Goal: Find specific page/section: Find specific page/section

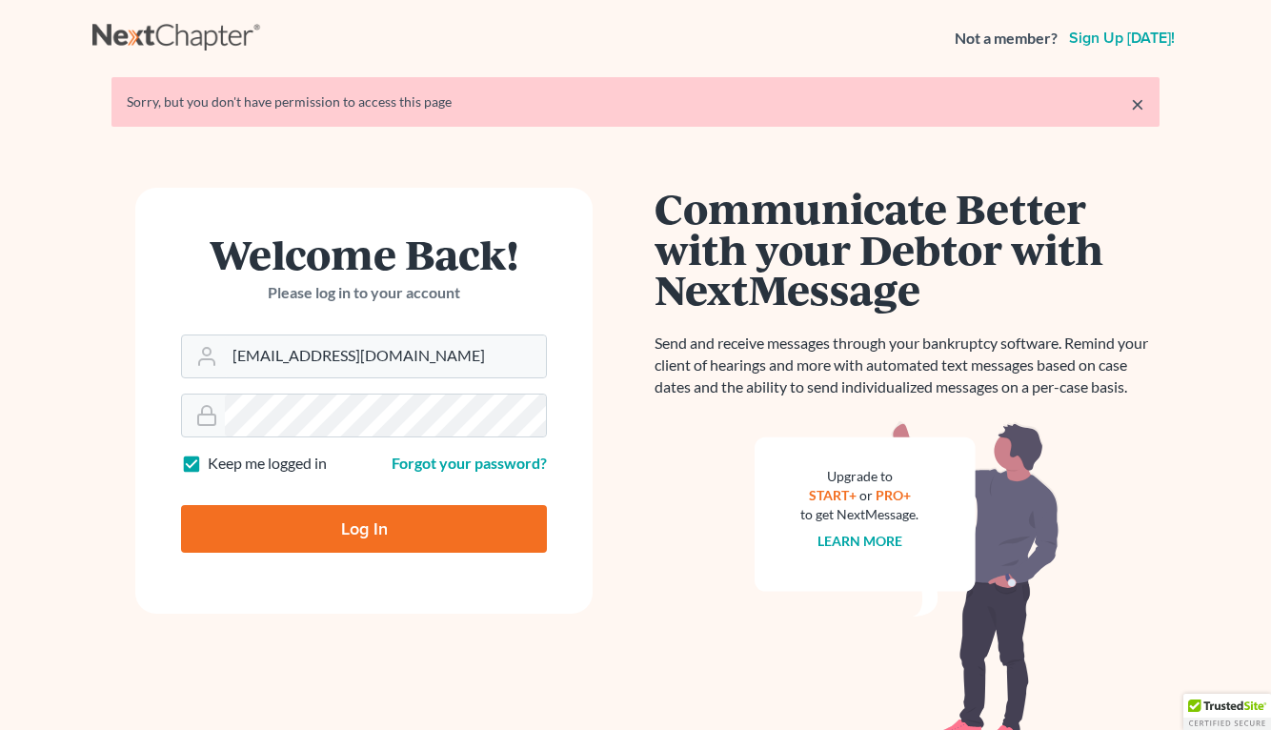
type input "Thinking..."
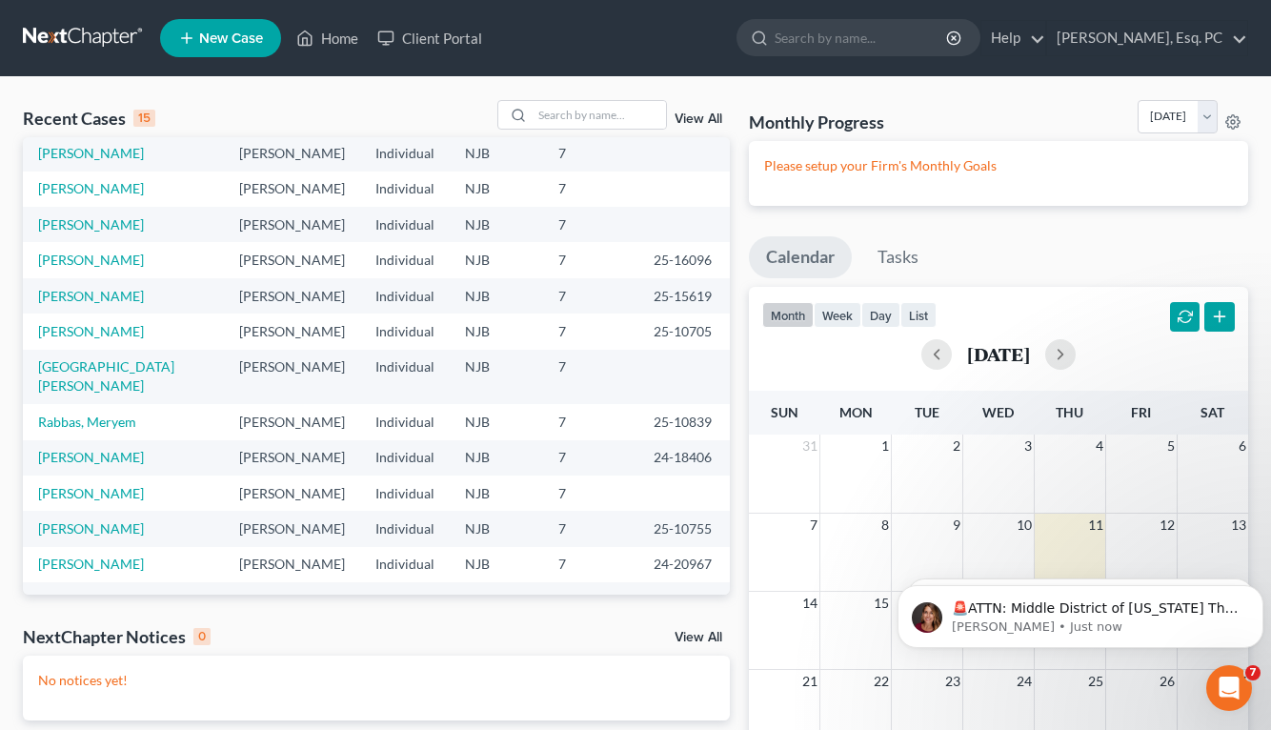
scroll to position [95, 0]
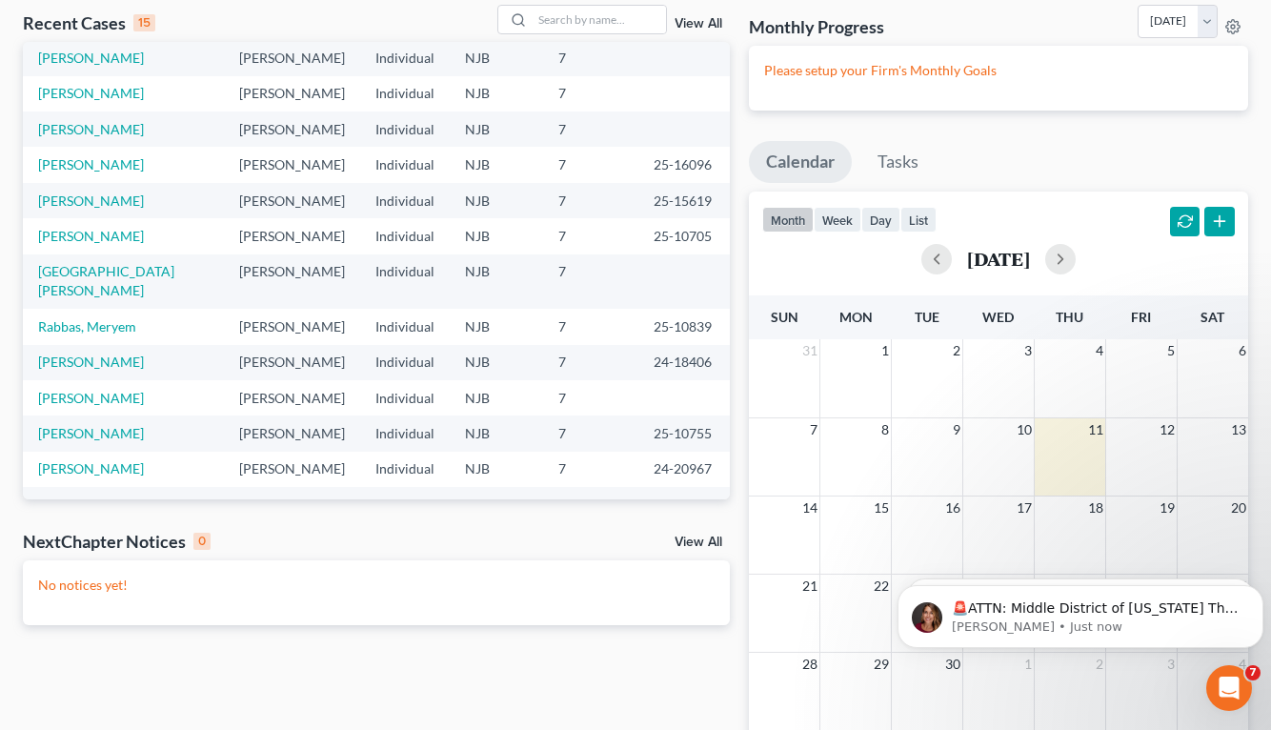
click at [684, 538] on link "View All" at bounding box center [698, 541] width 48 height 13
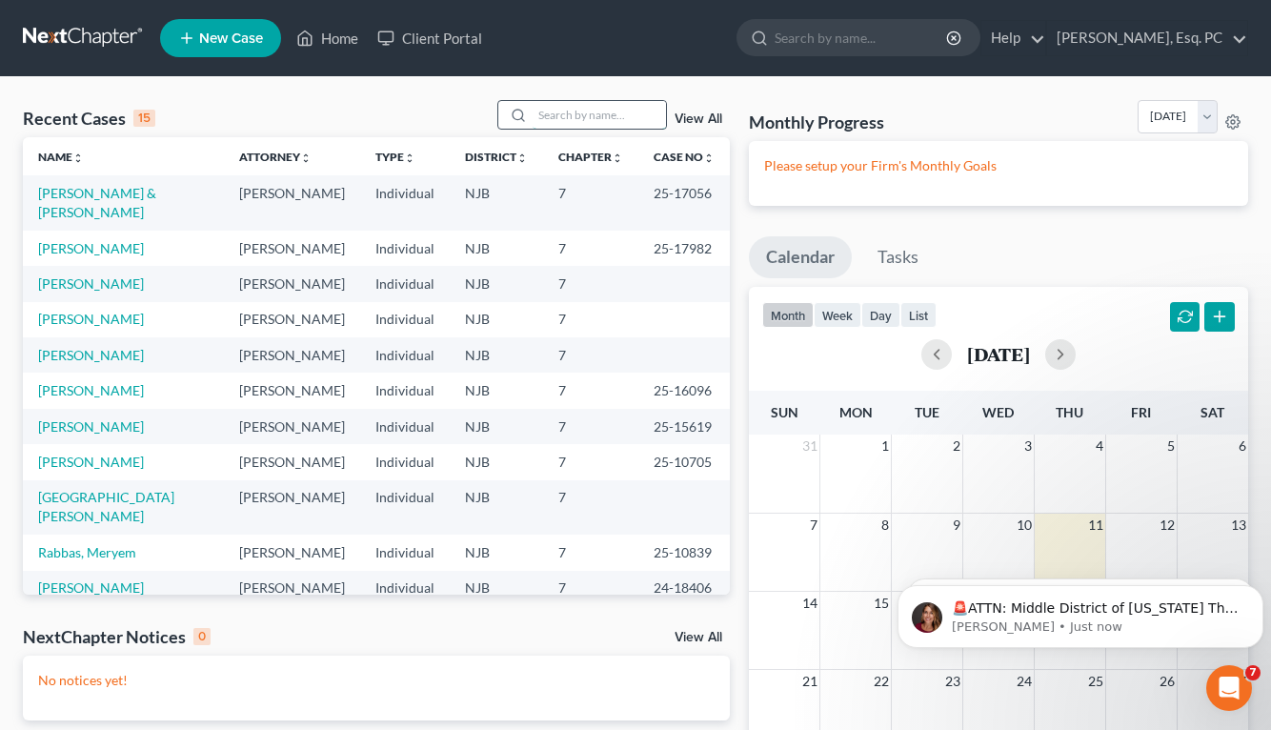
click at [550, 111] on input "search" at bounding box center [599, 115] width 133 height 28
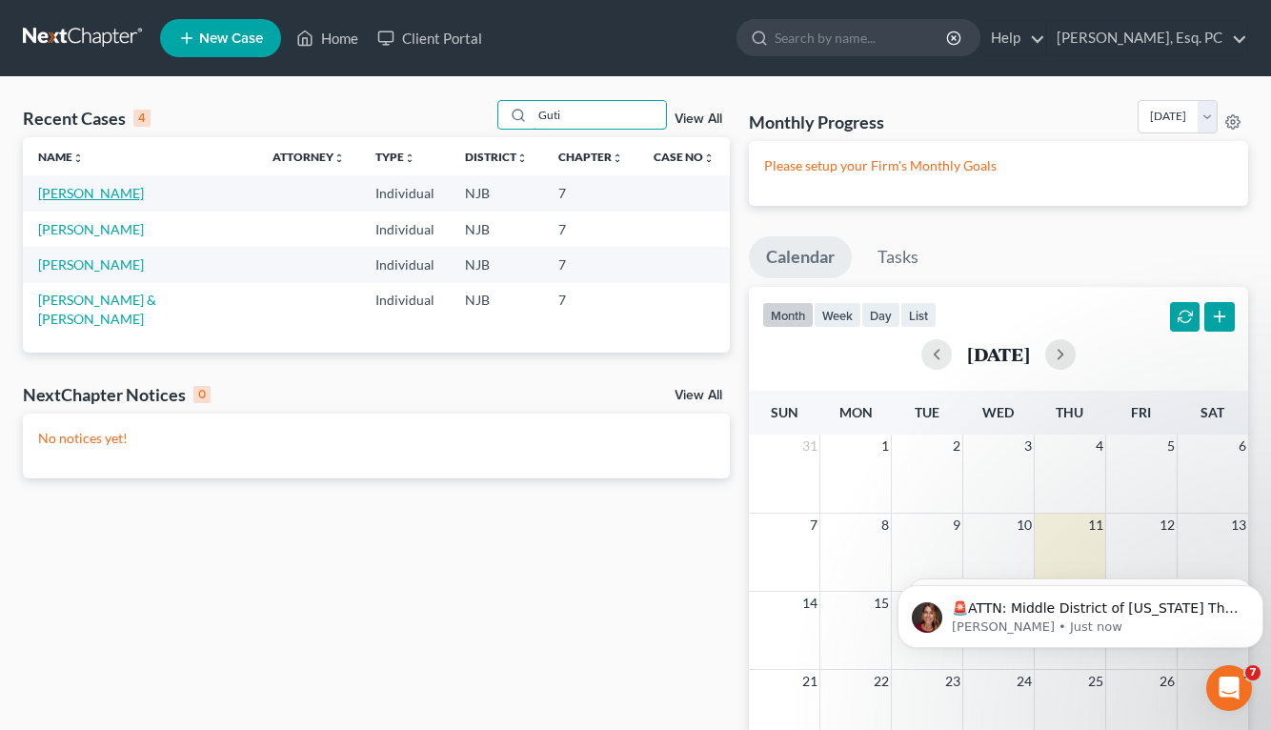
type input "Guti"
click at [94, 192] on link "[PERSON_NAME]" at bounding box center [91, 193] width 106 height 16
